Goal: Go to known website: Go to known website

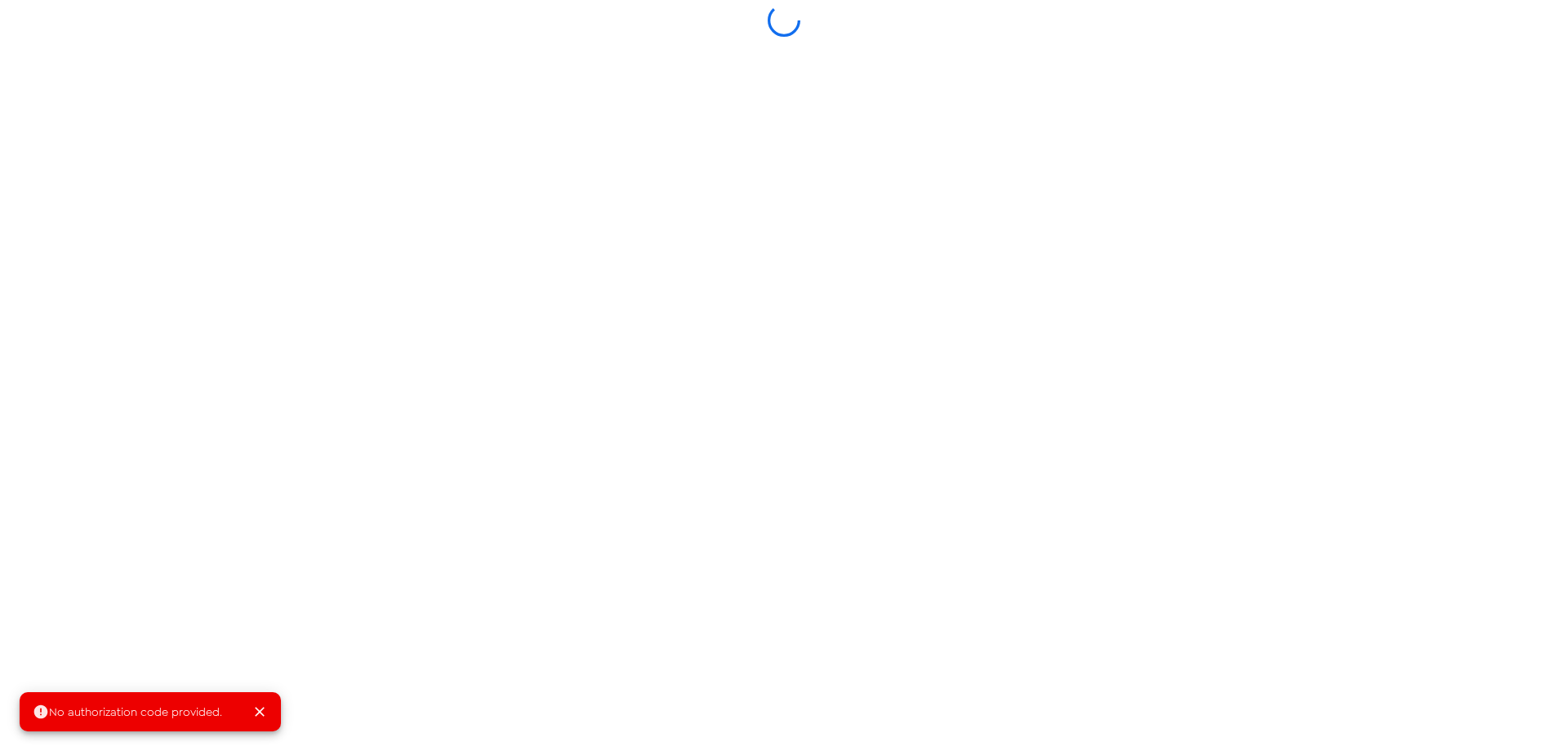
click at [261, 715] on icon "Close" at bounding box center [259, 711] width 16 height 16
